Goal: Information Seeking & Learning: Learn about a topic

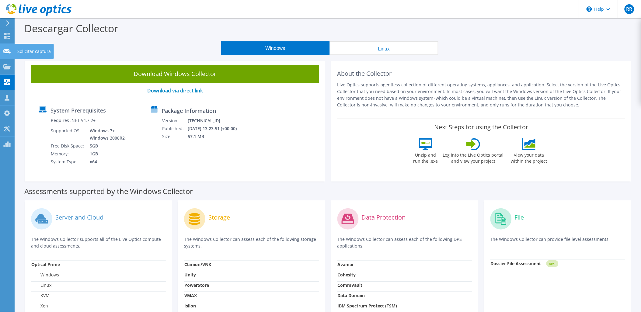
click at [6, 50] on use at bounding box center [6, 51] width 7 height 5
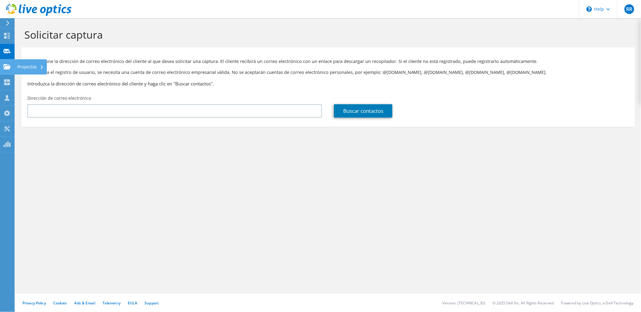
click at [8, 66] on use at bounding box center [6, 66] width 7 height 5
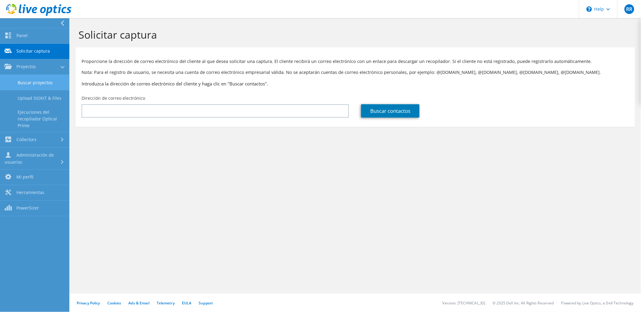
click at [22, 76] on link "Buscar proyectos" at bounding box center [34, 83] width 69 height 16
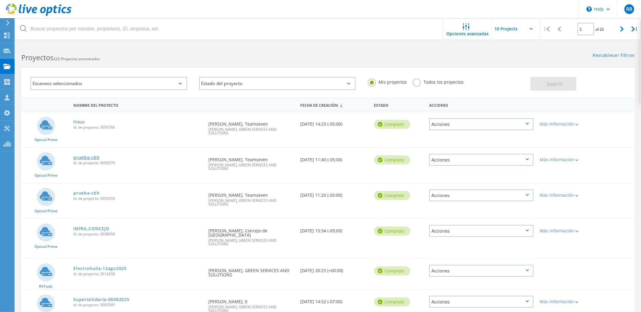
click at [85, 157] on link "prueba-cbh" at bounding box center [86, 157] width 26 height 4
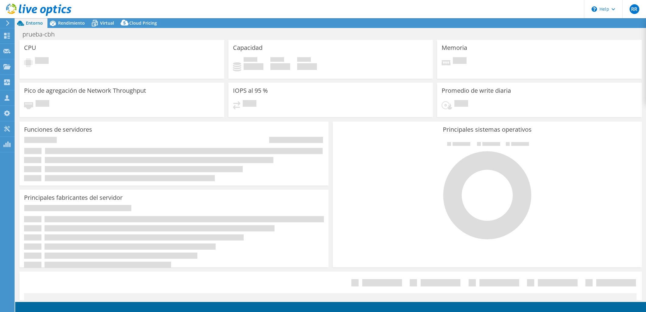
select select "USD"
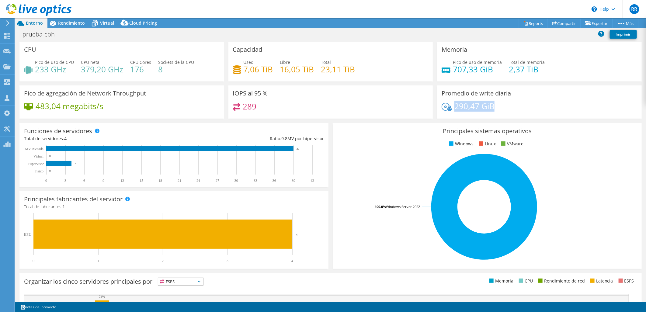
drag, startPoint x: 453, startPoint y: 107, endPoint x: 491, endPoint y: 105, distance: 37.8
click at [491, 105] on div "290,47 GiB" at bounding box center [540, 109] width 196 height 13
drag, startPoint x: 491, startPoint y: 105, endPoint x: 531, endPoint y: 107, distance: 40.2
click at [531, 107] on div "290,47 GiB" at bounding box center [540, 109] width 196 height 13
drag, startPoint x: 451, startPoint y: 69, endPoint x: 493, endPoint y: 70, distance: 42.3
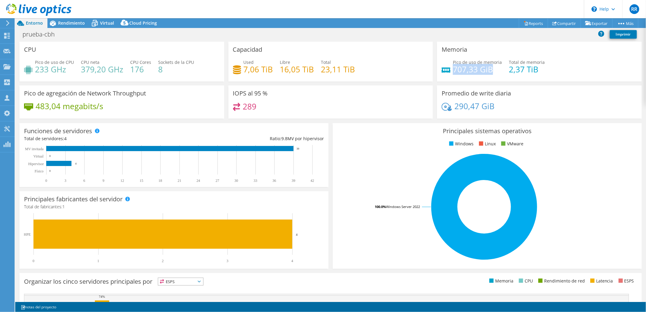
click at [493, 70] on h4 "707,33 GiB" at bounding box center [477, 69] width 49 height 7
click at [391, 98] on div "IOPS al 95 % 289" at bounding box center [330, 101] width 205 height 33
drag, startPoint x: 449, startPoint y: 67, endPoint x: 490, endPoint y: 69, distance: 41.1
click at [490, 69] on h4 "707,33 GiB" at bounding box center [477, 69] width 49 height 7
click at [399, 104] on div "289" at bounding box center [331, 109] width 196 height 13
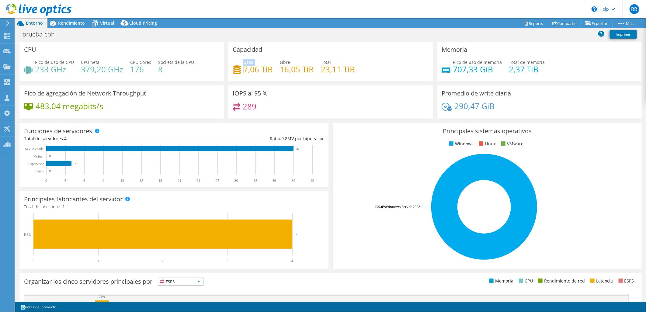
drag, startPoint x: 241, startPoint y: 65, endPoint x: 242, endPoint y: 69, distance: 5.0
click at [242, 69] on div "Used 7,06 TiB" at bounding box center [253, 66] width 40 height 14
click at [244, 70] on h4 "7,06 TiB" at bounding box center [259, 69] width 30 height 7
drag, startPoint x: 242, startPoint y: 68, endPoint x: 356, endPoint y: 73, distance: 114.5
click at [356, 73] on div "Used 7,06 TiB Libre 16,05 TiB Total 23,11 TiB" at bounding box center [331, 69] width 196 height 20
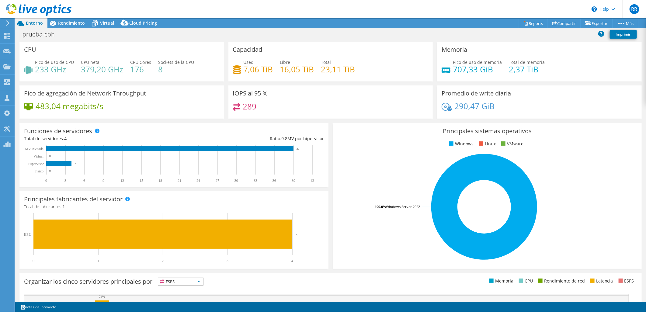
drag, startPoint x: 356, startPoint y: 75, endPoint x: 351, endPoint y: 93, distance: 18.6
click at [351, 93] on div "IOPS al 95 % 289" at bounding box center [330, 101] width 205 height 33
click at [76, 24] on span "Rendimiento" at bounding box center [71, 23] width 27 height 6
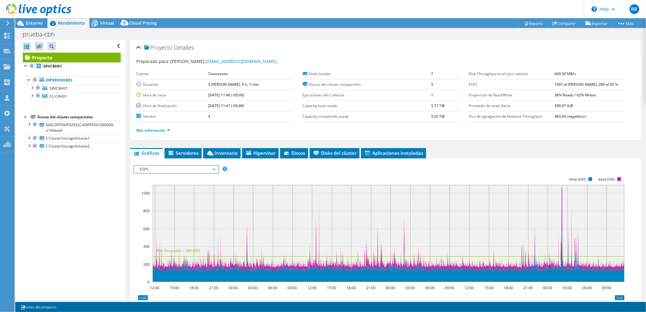
scroll to position [34, 0]
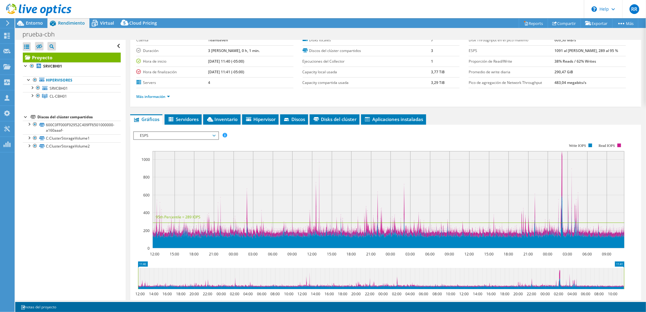
click at [189, 116] on span "Servidores" at bounding box center [183, 119] width 31 height 6
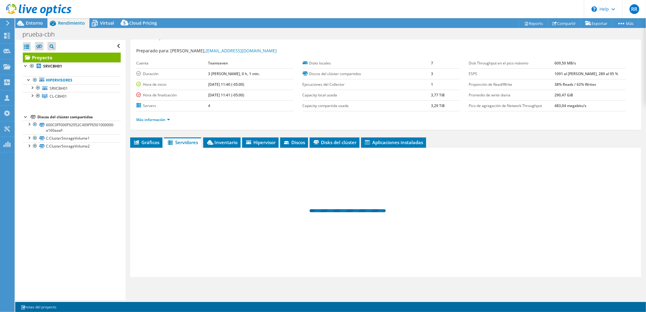
scroll to position [10, 0]
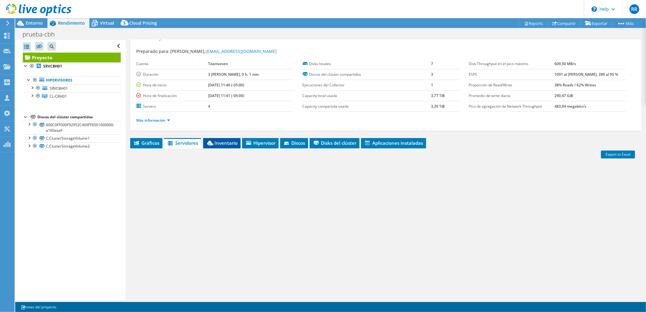
click at [234, 145] on li "Inventario" at bounding box center [221, 143] width 37 height 10
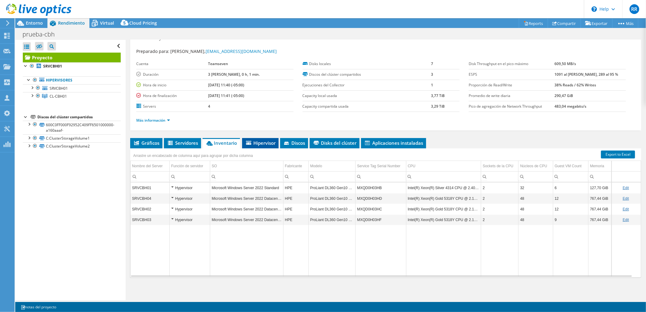
click at [259, 141] on span "Hipervisor" at bounding box center [260, 143] width 30 height 6
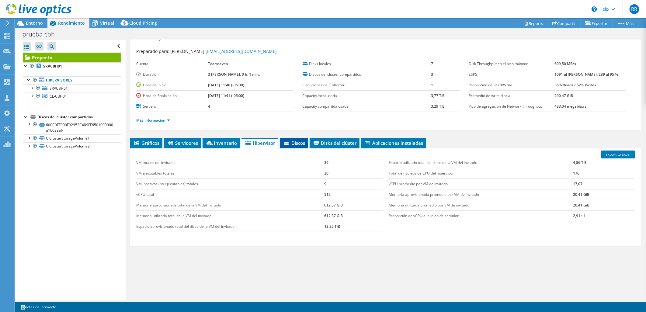
click at [299, 142] on span "Discos" at bounding box center [294, 143] width 22 height 6
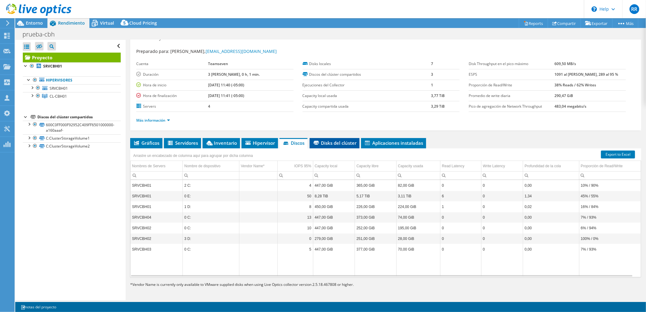
click at [338, 141] on span "Disks del clúster" at bounding box center [335, 143] width 44 height 6
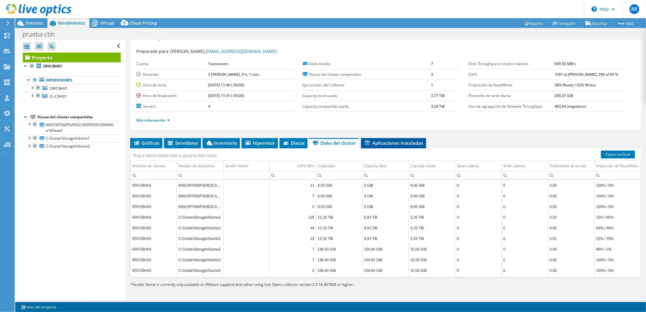
click at [402, 145] on span "Aplicaciones instaladas" at bounding box center [393, 143] width 59 height 6
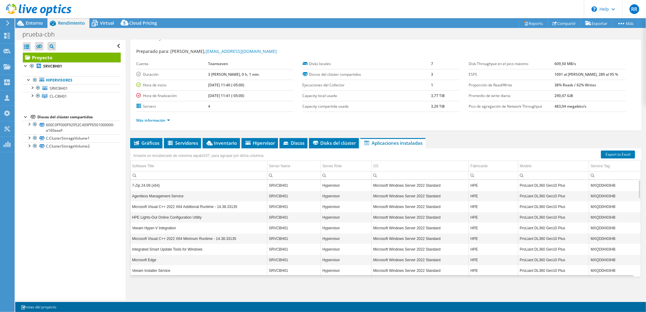
click at [88, 23] on div "Rendimiento" at bounding box center [68, 23] width 42 height 10
click at [102, 23] on span "Virtual" at bounding box center [107, 23] width 14 height 6
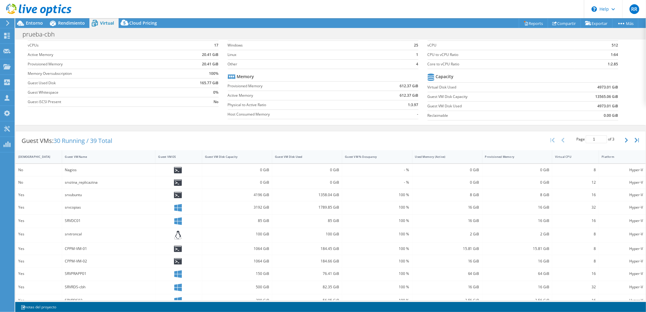
scroll to position [0, 0]
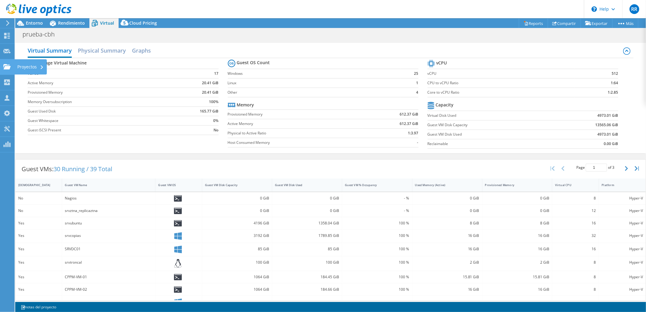
drag, startPoint x: 4, startPoint y: 66, endPoint x: 9, endPoint y: 68, distance: 5.3
click at [4, 66] on icon at bounding box center [6, 67] width 7 height 6
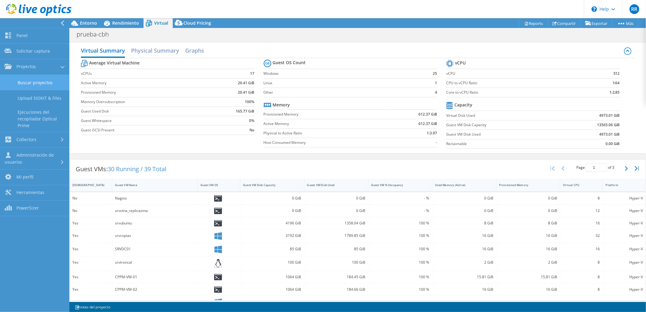
click at [40, 79] on link "Buscar proyectos" at bounding box center [34, 83] width 69 height 16
